Goal: Transaction & Acquisition: Purchase product/service

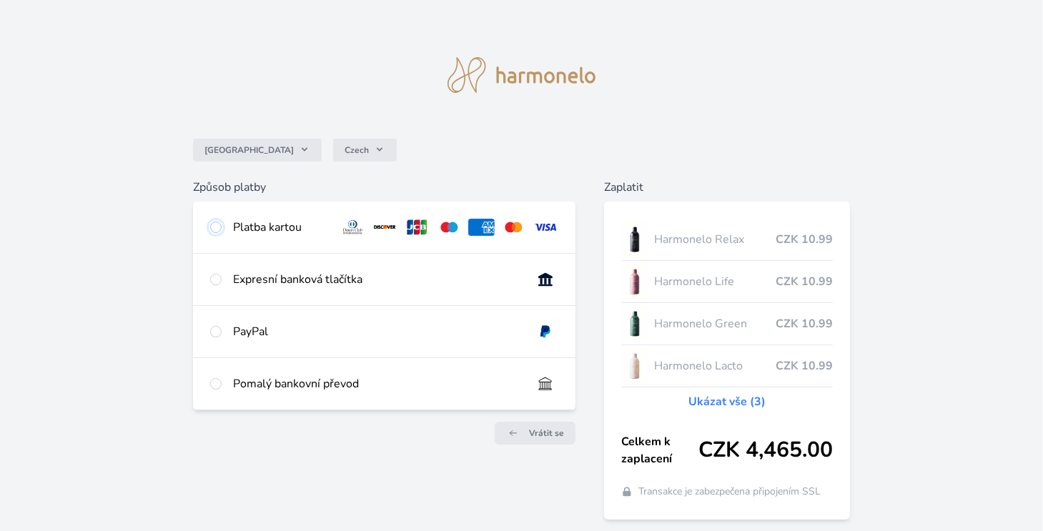
click at [215, 227] on input "radio" at bounding box center [215, 227] width 11 height 11
radio input "true"
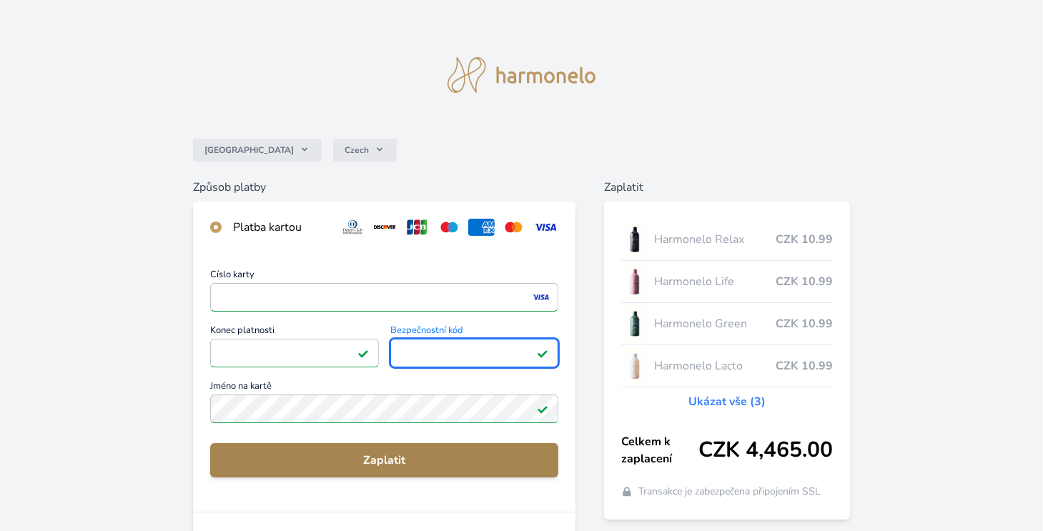
scroll to position [215, 0]
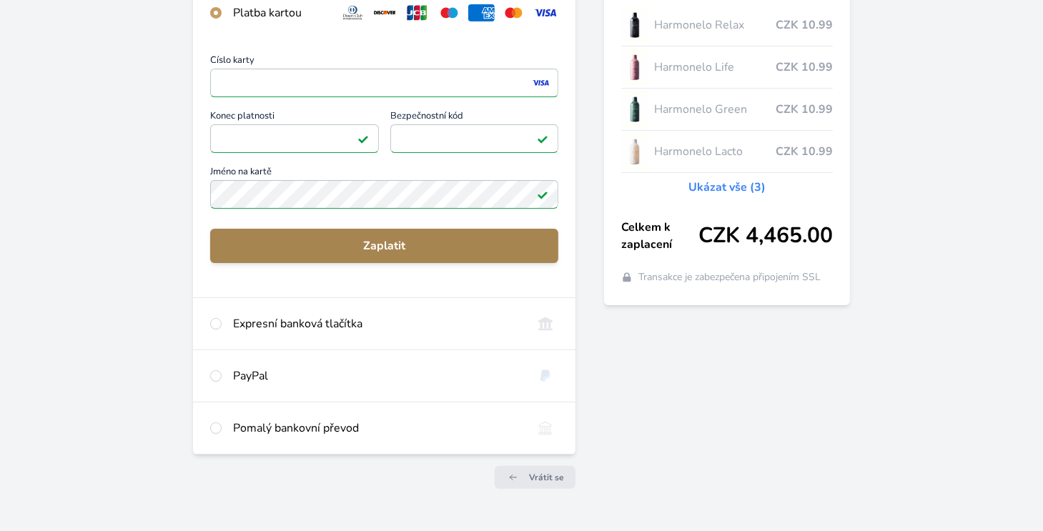
click at [381, 245] on span "Zaplatit" at bounding box center [385, 245] width 326 height 17
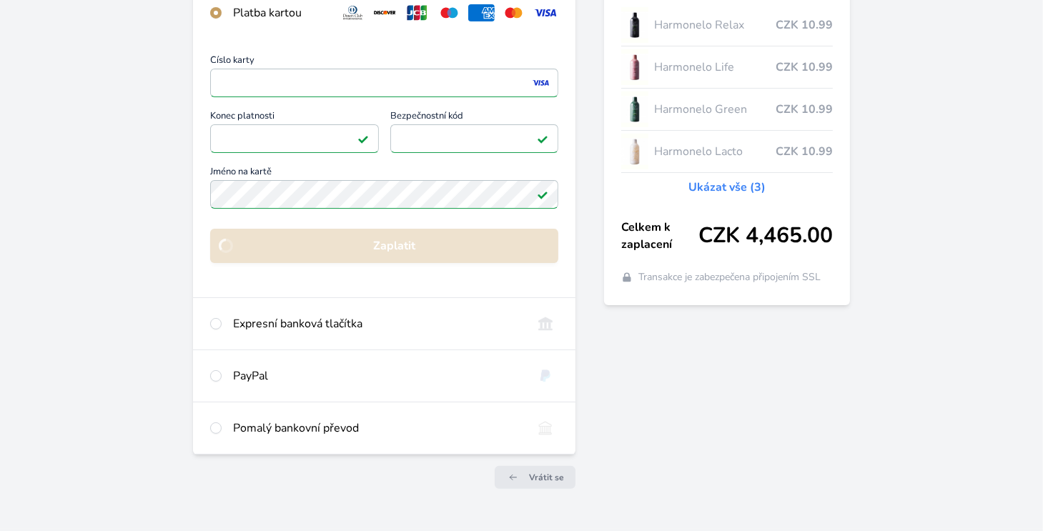
scroll to position [90, 0]
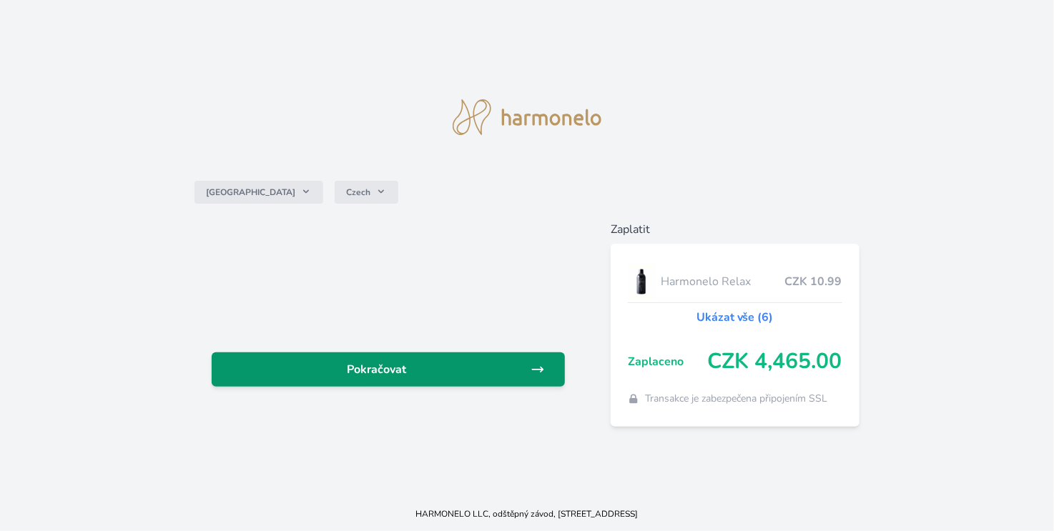
click at [406, 365] on span "Pokračovat" at bounding box center [377, 369] width 308 height 17
